Goal: Task Accomplishment & Management: Complete application form

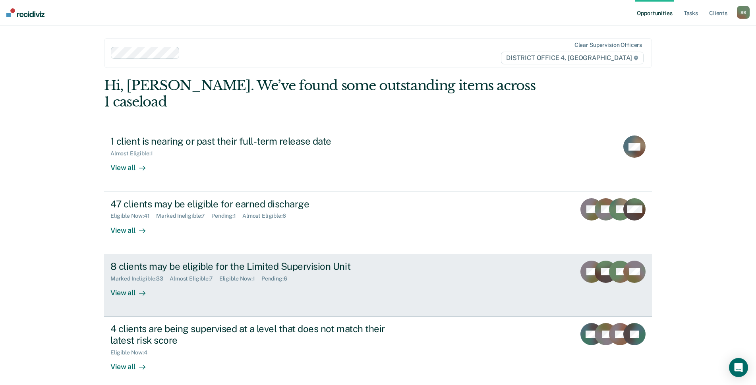
click at [241, 261] on div "8 clients may be eligible for the Limited Supervision Unit" at bounding box center [249, 267] width 279 height 12
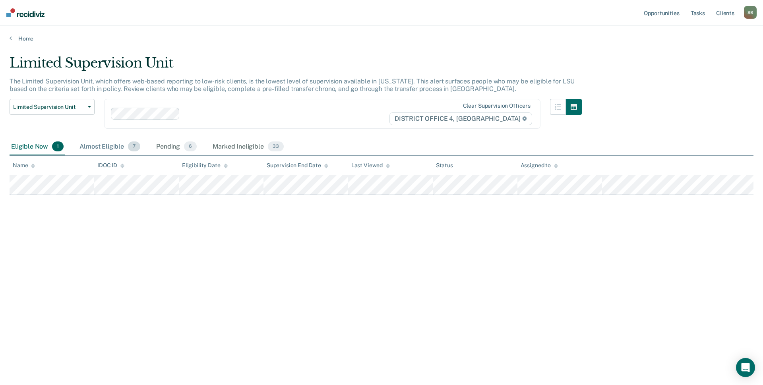
click at [108, 147] on div "Almost Eligible 7" at bounding box center [110, 146] width 64 height 17
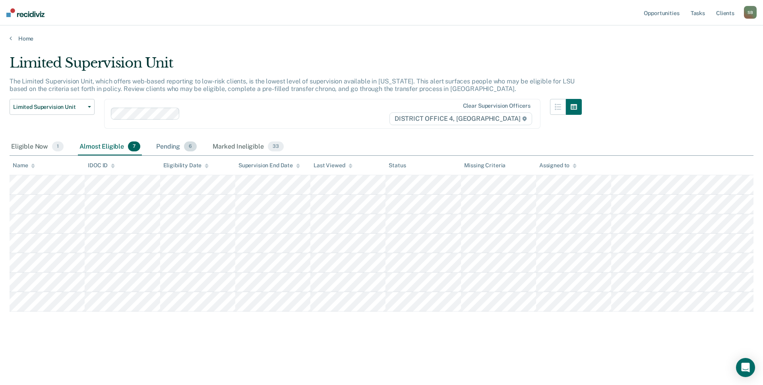
click at [159, 147] on div "Pending 6" at bounding box center [176, 146] width 44 height 17
click at [234, 146] on div "Marked Ineligible 33" at bounding box center [248, 146] width 74 height 17
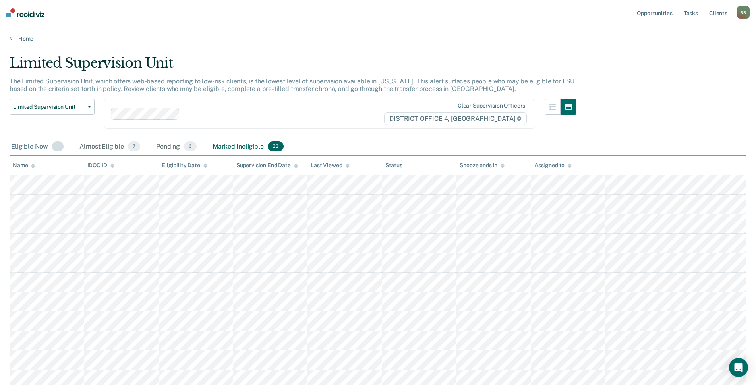
click at [41, 145] on div "Eligible Now 1" at bounding box center [38, 146] width 56 height 17
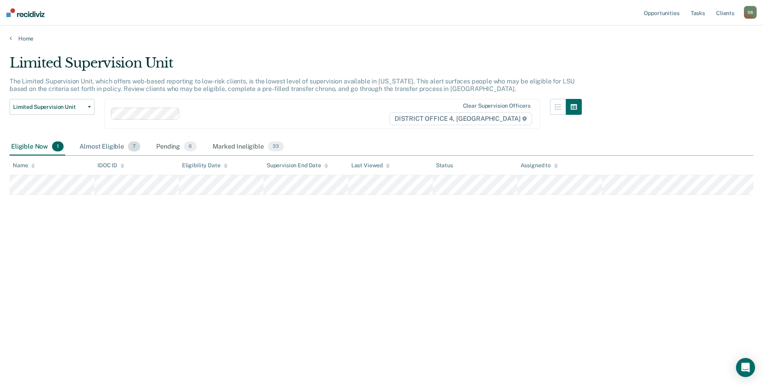
click at [102, 144] on div "Almost Eligible 7" at bounding box center [110, 146] width 64 height 17
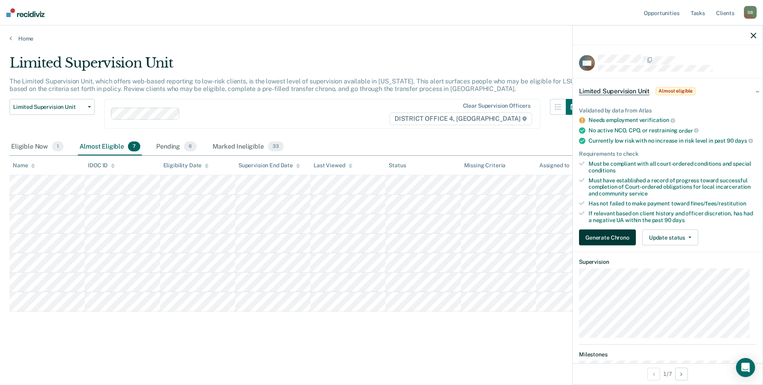
click at [628, 238] on button "Generate Chrono" at bounding box center [607, 238] width 57 height 16
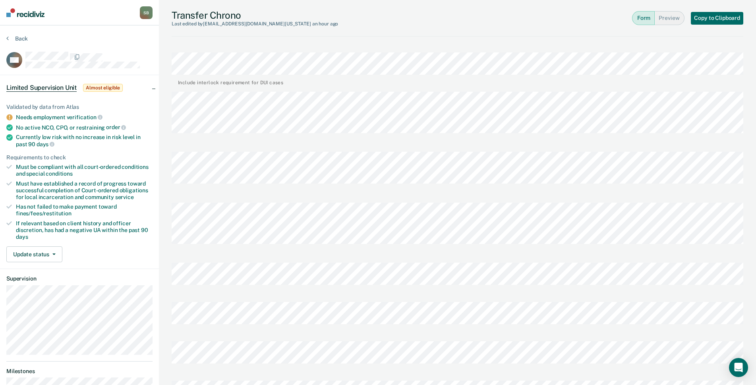
click at [593, 26] on div "Transfer Chrono Last edited by [EMAIL_ADDRESS][DOMAIN_NAME][US_STATE] an hour a…" at bounding box center [458, 18] width 572 height 37
click at [610, 15] on div "Transfer Chrono Last edited by [EMAIL_ADDRESS][DOMAIN_NAME][US_STATE] an hour a…" at bounding box center [458, 18] width 572 height 37
click at [8, 39] on icon at bounding box center [7, 38] width 2 height 6
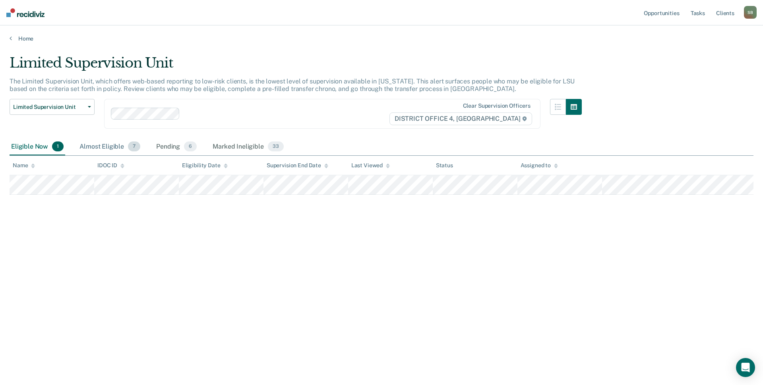
click at [95, 143] on div "Almost Eligible 7" at bounding box center [110, 146] width 64 height 17
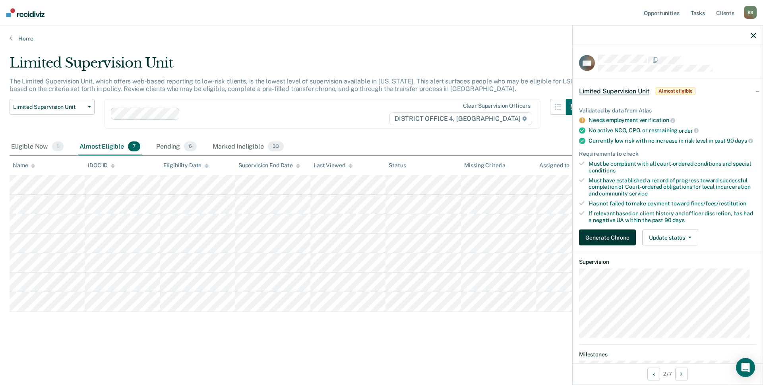
click at [610, 245] on button "Generate Chrono" at bounding box center [607, 238] width 57 height 16
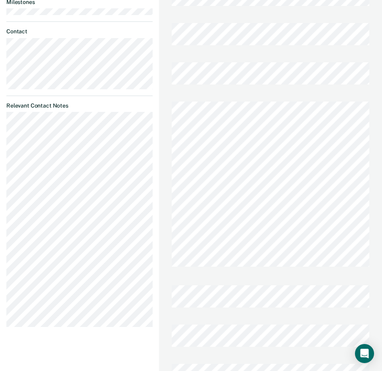
scroll to position [318, 0]
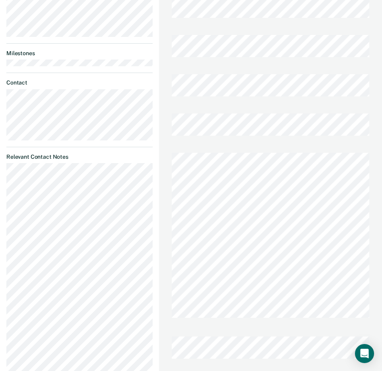
click at [171, 131] on div "Transfer Chrono Last edited by [EMAIL_ADDRESS][DOMAIN_NAME][US_STATE] a few sec…" at bounding box center [270, 96] width 223 height 829
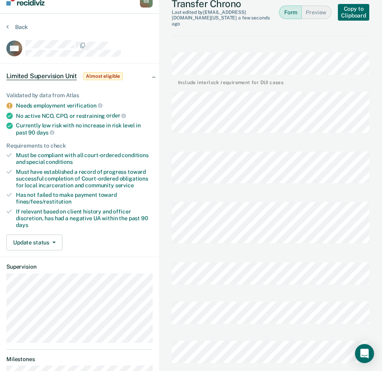
scroll to position [0, 0]
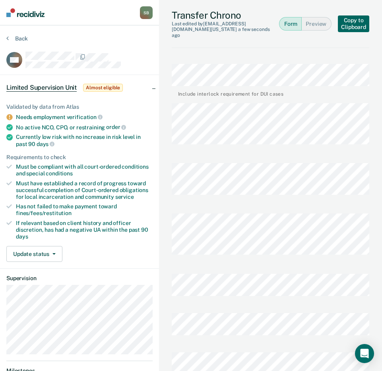
drag, startPoint x: 356, startPoint y: 17, endPoint x: 356, endPoint y: 21, distance: 4.4
click at [356, 18] on button "Copy to Clipboard" at bounding box center [353, 23] width 31 height 17
click at [42, 255] on button "Update status" at bounding box center [34, 254] width 56 height 16
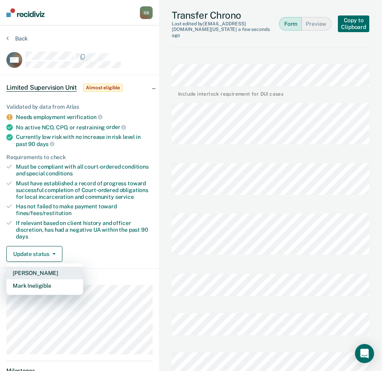
click at [43, 273] on button "[PERSON_NAME]" at bounding box center [44, 273] width 77 height 13
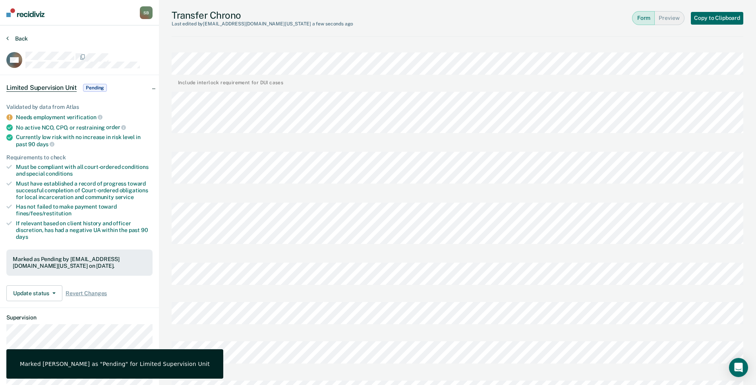
click at [10, 37] on button "Back" at bounding box center [16, 38] width 21 height 7
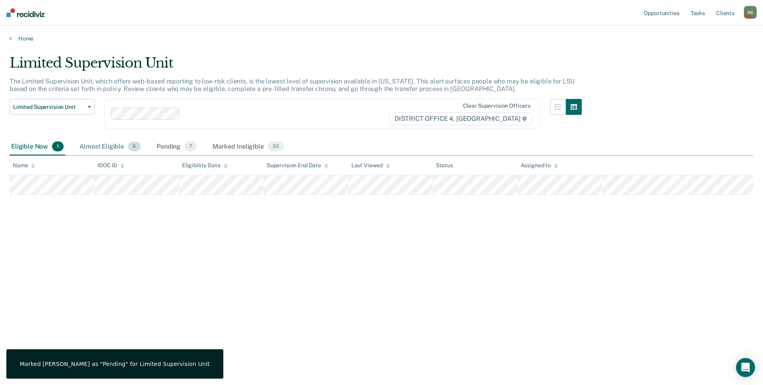
click at [92, 153] on div "Almost Eligible 6" at bounding box center [110, 146] width 64 height 17
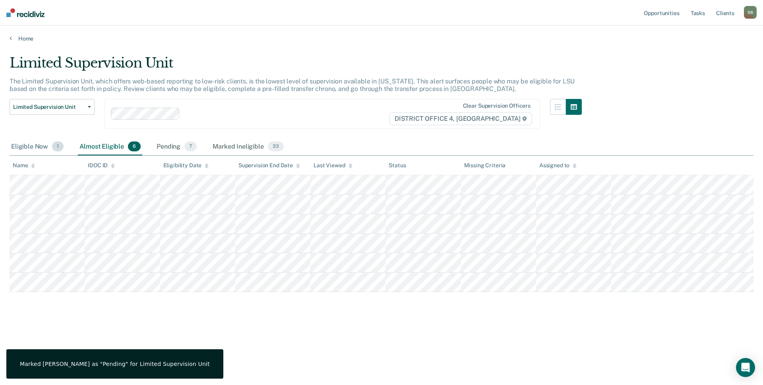
click at [38, 146] on div "Eligible Now 1" at bounding box center [38, 146] width 56 height 17
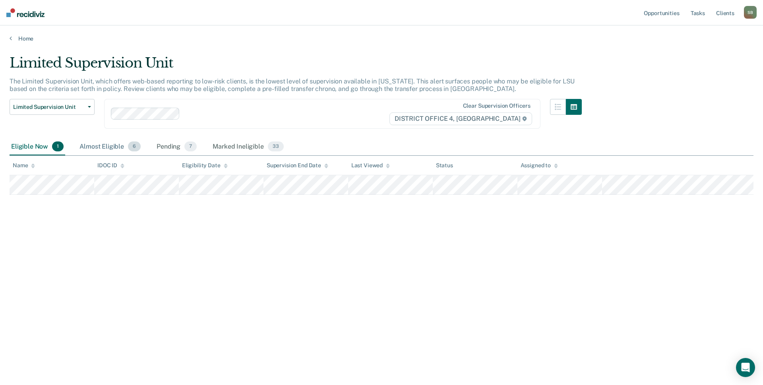
click at [110, 145] on div "Almost Eligible 6" at bounding box center [110, 146] width 64 height 17
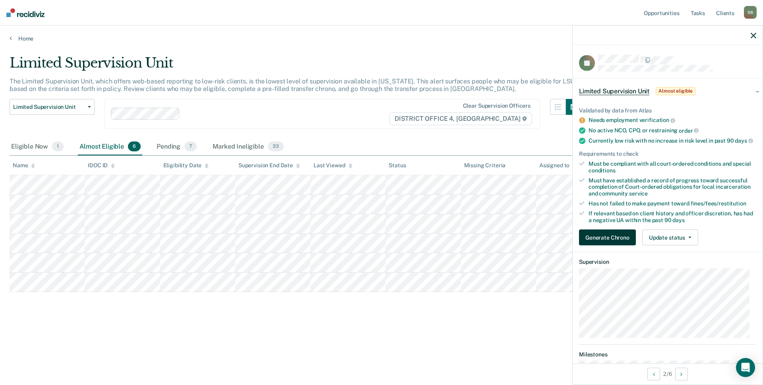
click at [584, 245] on button "Generate Chrono" at bounding box center [607, 238] width 57 height 16
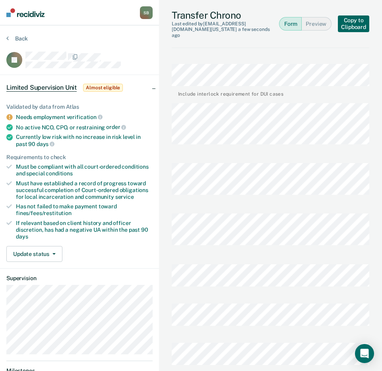
click at [348, 21] on button "Copy to Clipboard" at bounding box center [353, 23] width 31 height 17
click at [358, 23] on button "Copy to Clipboard" at bounding box center [353, 23] width 31 height 17
click at [58, 255] on button "Update status" at bounding box center [34, 254] width 56 height 16
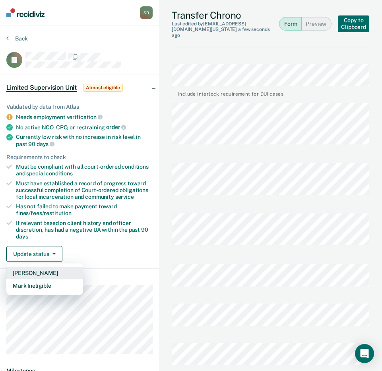
click at [44, 271] on button "[PERSON_NAME]" at bounding box center [44, 273] width 77 height 13
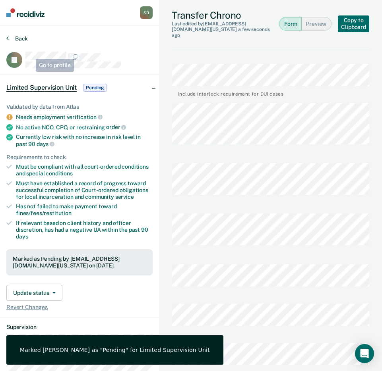
click at [7, 37] on icon at bounding box center [7, 38] width 2 height 6
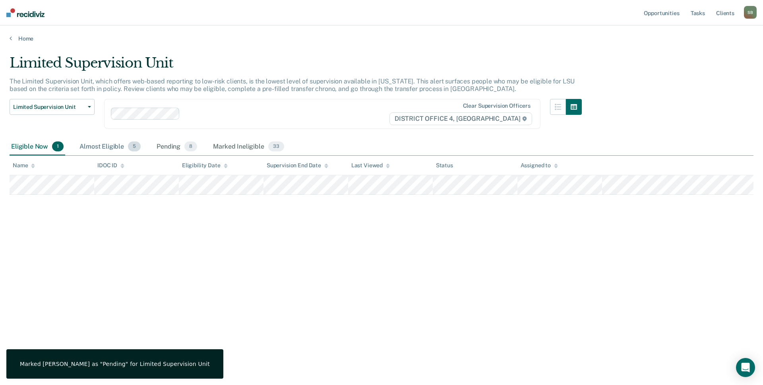
click at [89, 146] on div "Almost Eligible 5" at bounding box center [110, 146] width 64 height 17
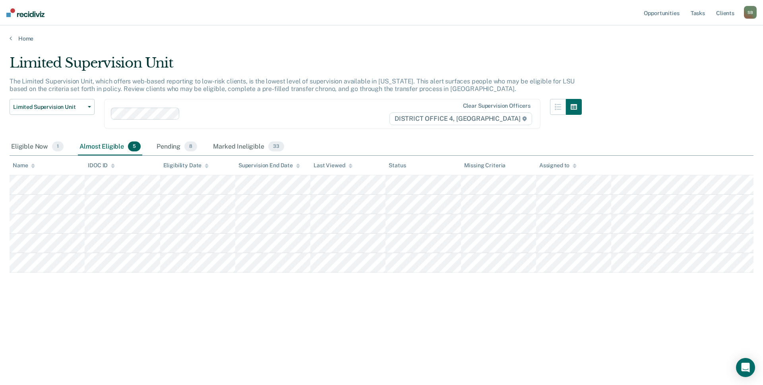
click at [268, 317] on div "Limited Supervision Unit The Limited Supervision Unit, which offers web-based r…" at bounding box center [381, 190] width 743 height 270
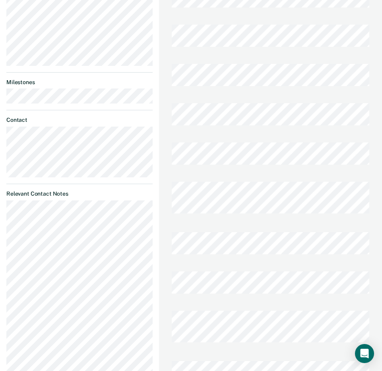
scroll to position [278, 0]
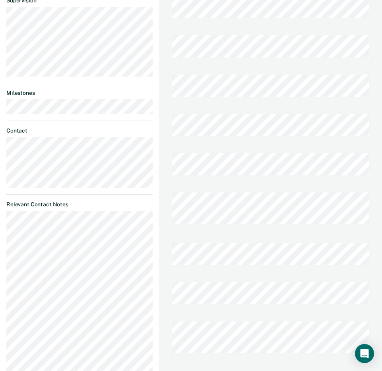
drag, startPoint x: 381, startPoint y: 203, endPoint x: 394, endPoint y: 35, distance: 168.1
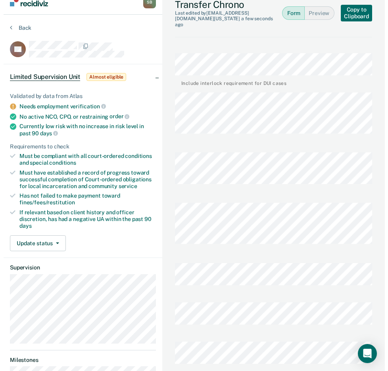
scroll to position [0, 0]
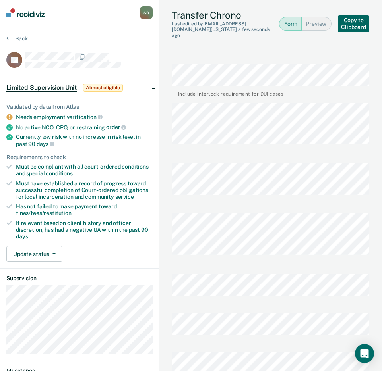
click at [365, 20] on button "Copy to Clipboard" at bounding box center [353, 23] width 31 height 17
click at [57, 251] on button "Update status" at bounding box center [34, 254] width 56 height 16
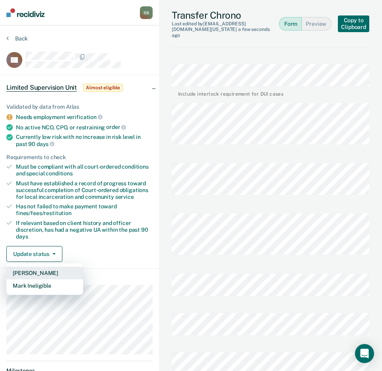
click at [35, 274] on button "[PERSON_NAME]" at bounding box center [44, 273] width 77 height 13
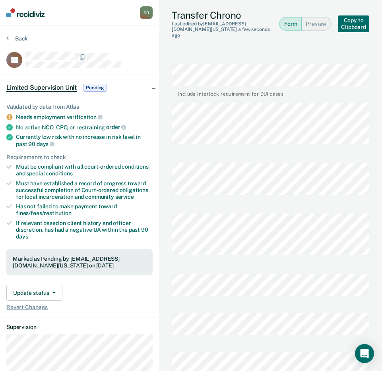
click at [7, 37] on icon at bounding box center [7, 38] width 2 height 6
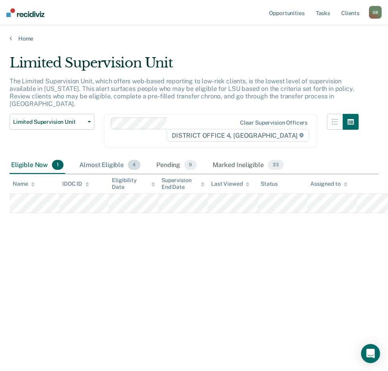
click at [104, 157] on div "Almost Eligible 4" at bounding box center [110, 165] width 64 height 17
